Goal: Book appointment/travel/reservation

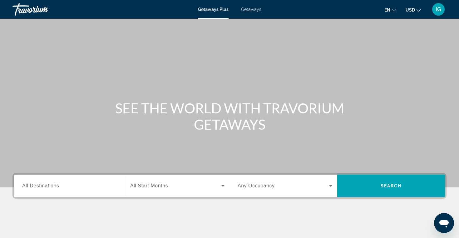
click at [250, 11] on span "Getaways" at bounding box center [251, 9] width 20 height 5
click at [63, 189] on input "Destination All Destinations" at bounding box center [69, 185] width 95 height 7
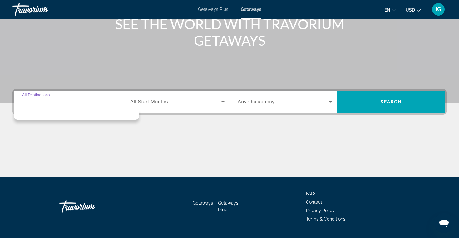
scroll to position [100, 0]
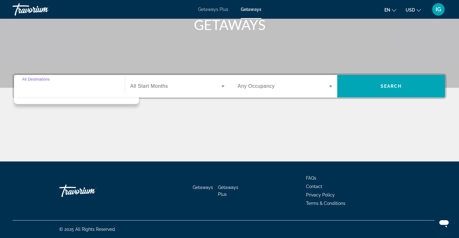
click at [52, 85] on input "Destination All Destinations" at bounding box center [69, 86] width 95 height 7
click at [54, 88] on input "Destination All Destinations" at bounding box center [69, 86] width 95 height 7
click at [85, 104] on div "Search widget" at bounding box center [76, 99] width 125 height 10
click at [51, 87] on span "All Destinations" at bounding box center [40, 85] width 37 height 5
click at [51, 87] on input "Destination All Destinations" at bounding box center [69, 86] width 95 height 7
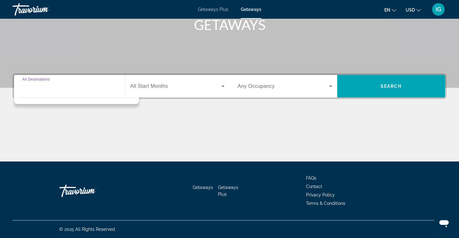
click at [85, 86] on input "Destination All Destinations" at bounding box center [69, 86] width 95 height 7
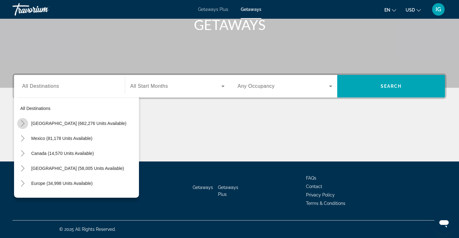
click at [23, 123] on icon "Toggle United States (662,276 units available)" at bounding box center [22, 123] width 3 height 6
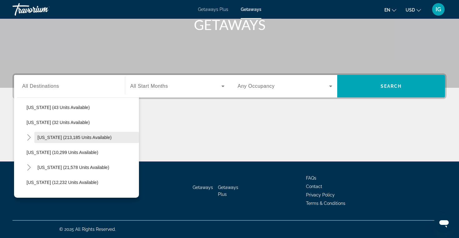
scroll to position [95, 0]
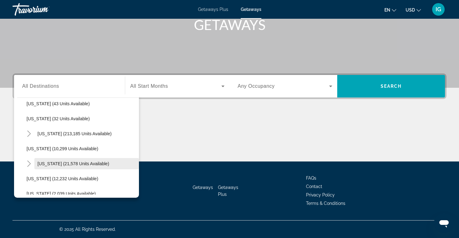
click at [62, 161] on span "Search widget" at bounding box center [86, 163] width 104 height 15
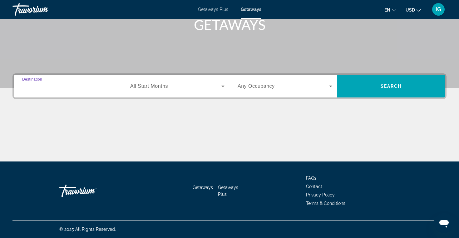
type input "**********"
click at [222, 86] on icon "Search widget" at bounding box center [222, 86] width 3 height 2
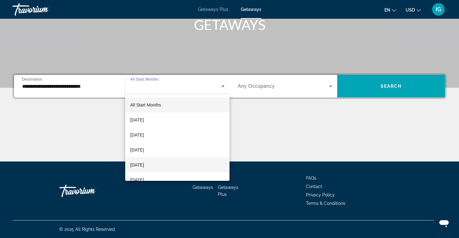
click at [177, 162] on mat-option "December 2025" at bounding box center [177, 164] width 104 height 15
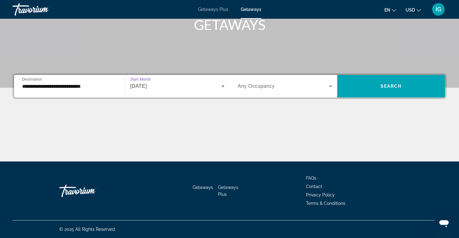
click at [331, 86] on icon "Search widget" at bounding box center [330, 86] width 3 height 2
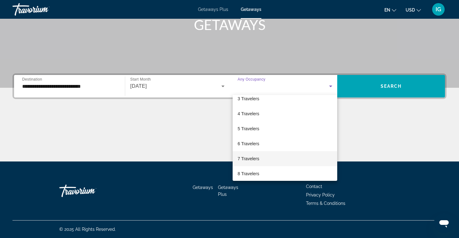
scroll to position [38, 0]
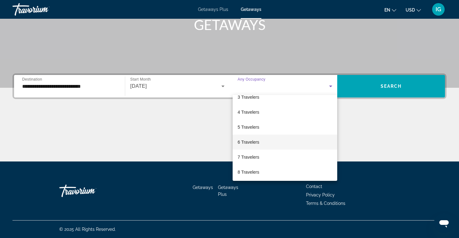
click at [275, 143] on mat-option "6 Travelers" at bounding box center [284, 141] width 104 height 15
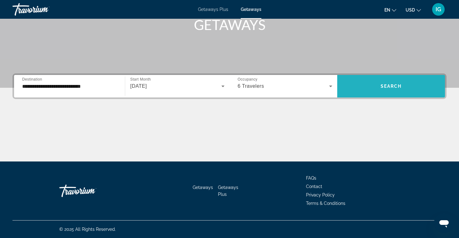
click at [393, 87] on span "Search" at bounding box center [390, 86] width 21 height 5
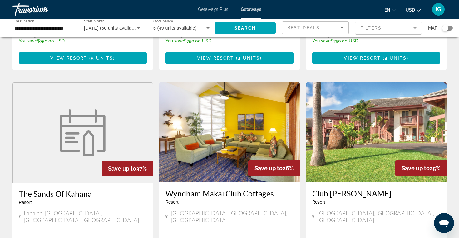
scroll to position [435, 0]
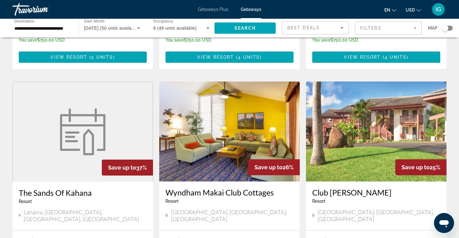
click at [73, 131] on img "Main content" at bounding box center [82, 131] width 53 height 47
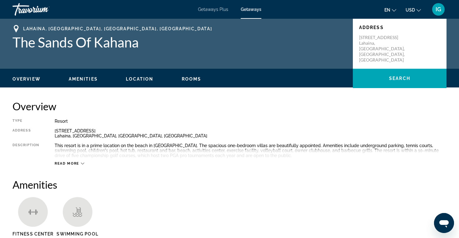
click at [191, 79] on span "Rooms" at bounding box center [192, 78] width 20 height 5
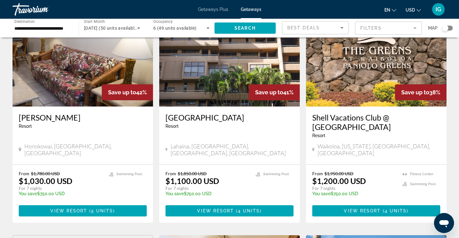
scroll to position [283, 0]
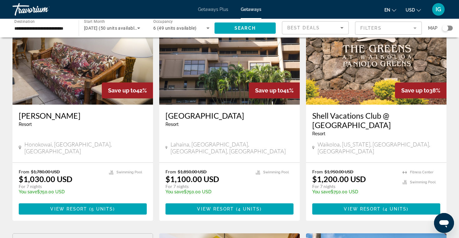
click at [216, 73] on img "Main content" at bounding box center [229, 55] width 140 height 100
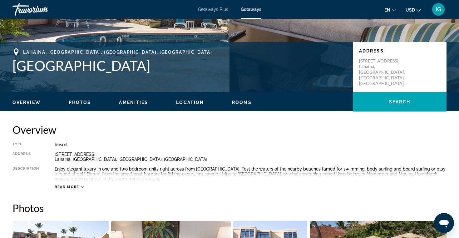
click at [238, 102] on span "Rooms" at bounding box center [242, 102] width 20 height 5
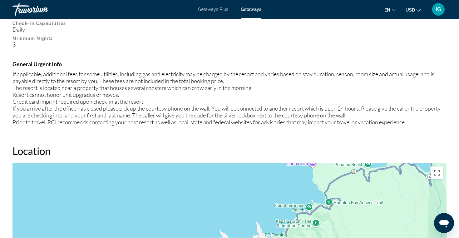
scroll to position [732, 0]
